Goal: Task Accomplishment & Management: Use online tool/utility

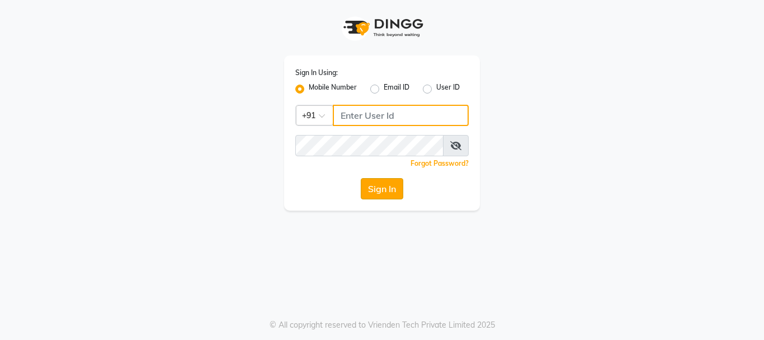
type input "9821414342"
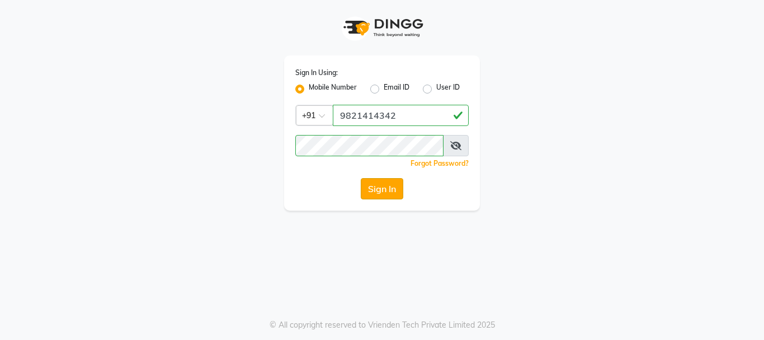
click at [365, 182] on button "Sign In" at bounding box center [382, 188] width 43 height 21
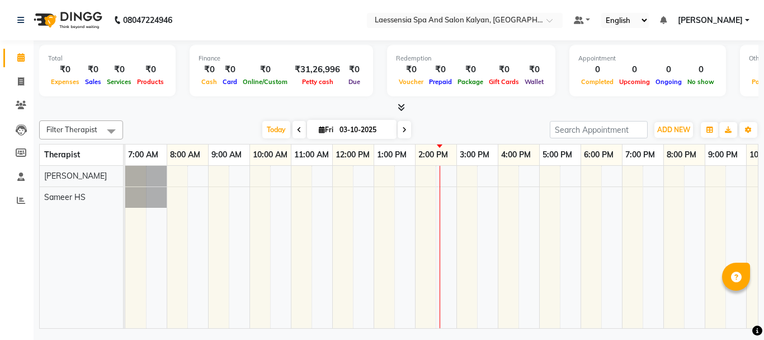
click at [135, 180] on div at bounding box center [145, 176] width 41 height 21
click at [534, 190] on div at bounding box center [477, 247] width 704 height 162
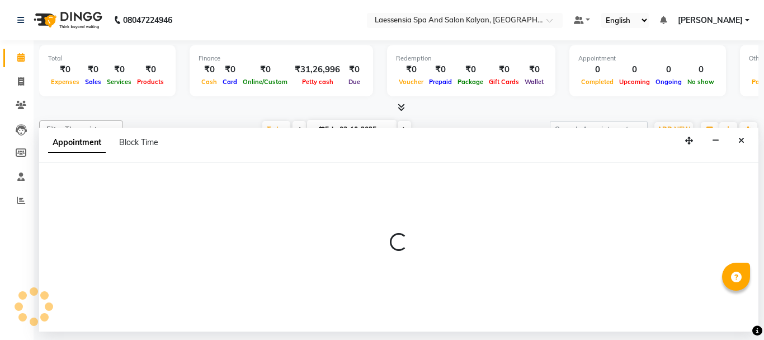
select select "87421"
select select "tentative"
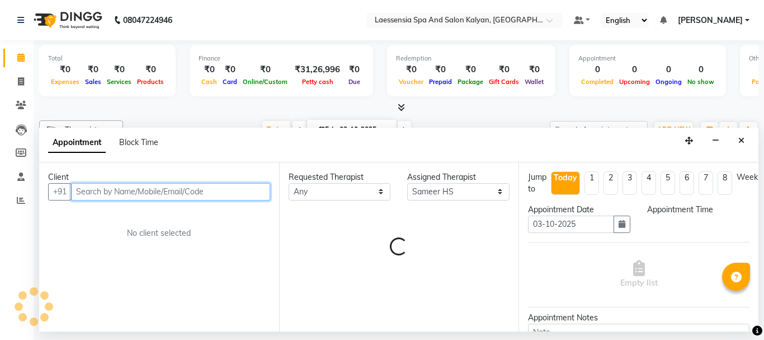
select select "840"
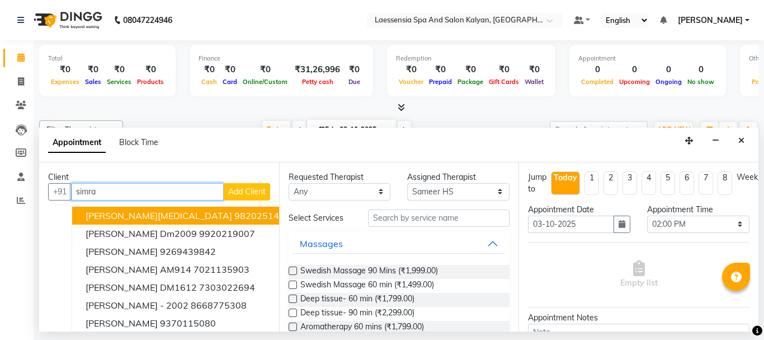
type input "[PERSON_NAME]"
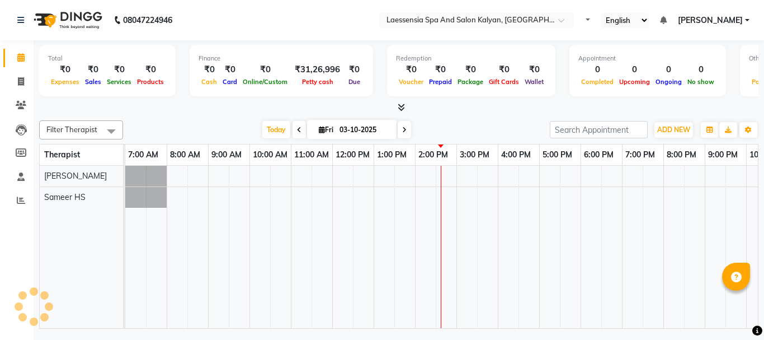
select select "en"
